Goal: Task Accomplishment & Management: Use online tool/utility

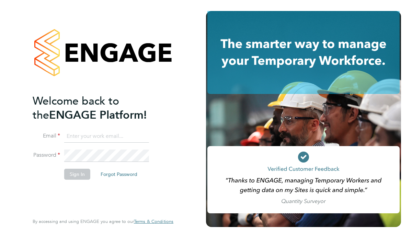
type input "[EMAIL_ADDRESS][PERSON_NAME][DOMAIN_NAME]"
click at [80, 174] on button "Sign In" at bounding box center [77, 174] width 26 height 11
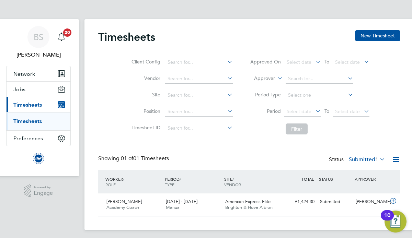
scroll to position [3, 0]
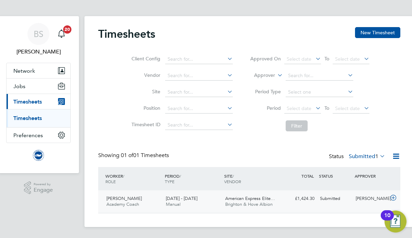
click at [302, 198] on div "£1,424.30 Submitted" at bounding box center [299, 198] width 36 height 11
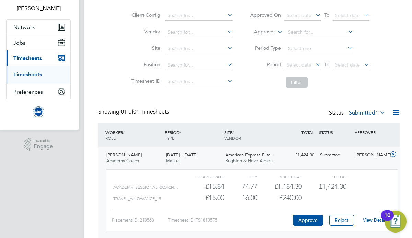
scroll to position [78, 0]
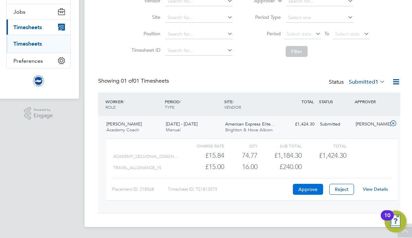
click at [307, 190] on button "Approve" at bounding box center [308, 189] width 30 height 11
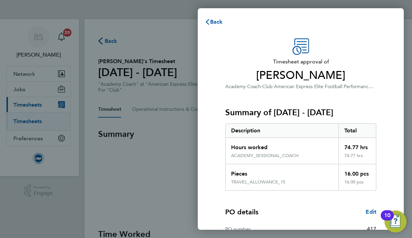
scroll to position [97, 0]
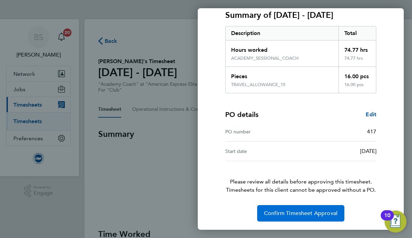
click at [312, 213] on span "Confirm Timesheet Approval" at bounding box center [300, 213] width 73 height 7
